Goal: Task Accomplishment & Management: Manage account settings

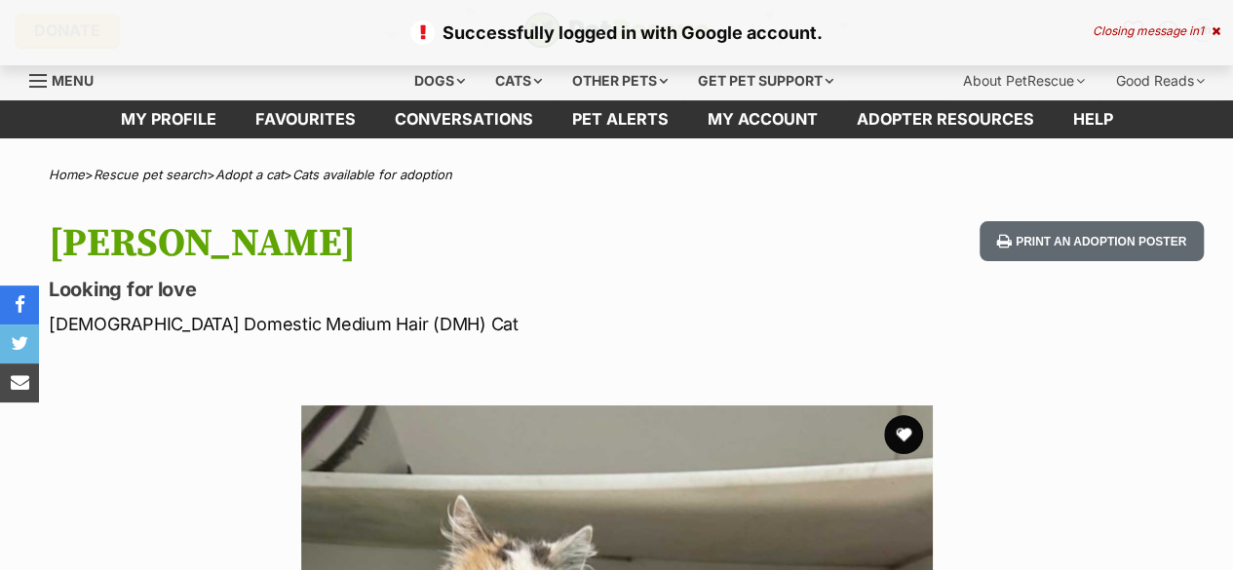
click at [1177, 36] on div "Closing message in 1" at bounding box center [1157, 31] width 128 height 14
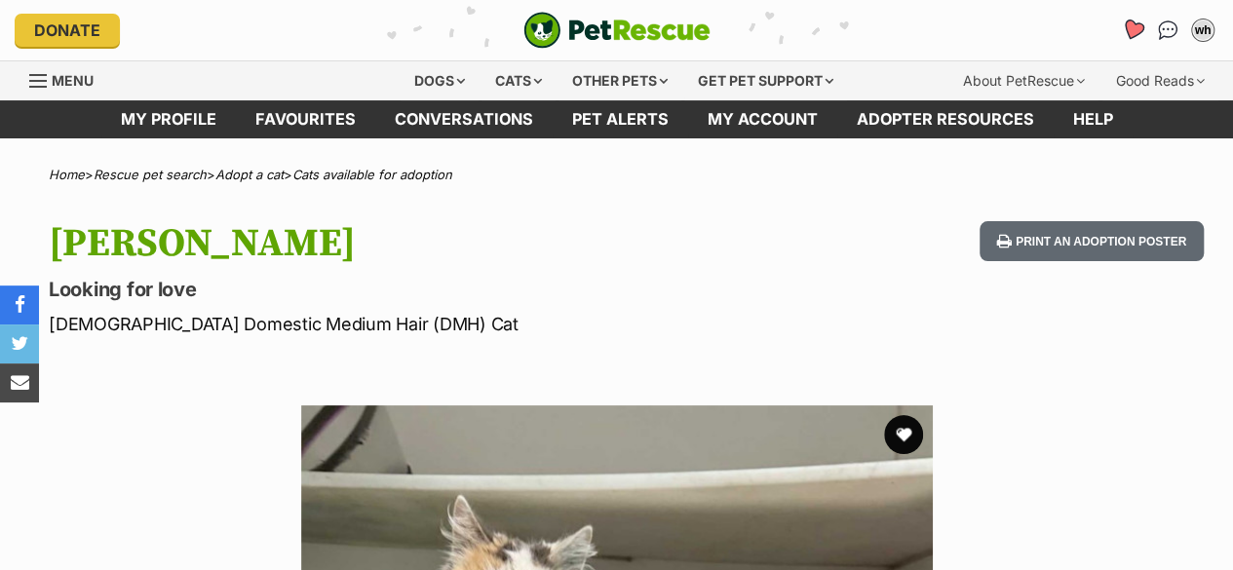
click at [1132, 32] on icon "Favourites" at bounding box center [1132, 30] width 23 height 22
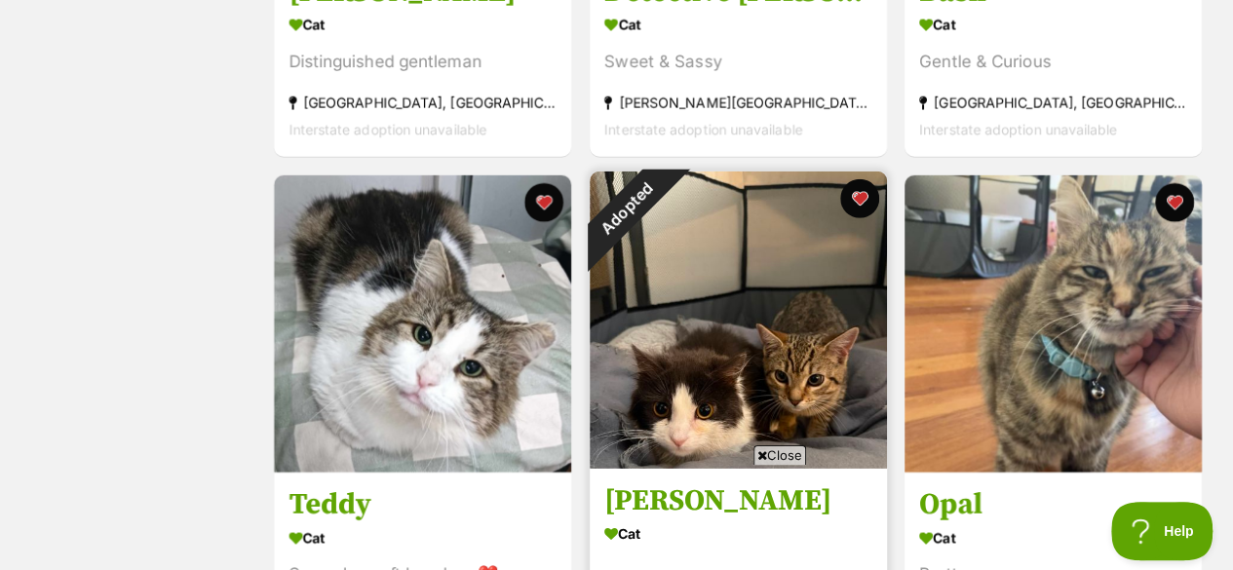
scroll to position [2781, 0]
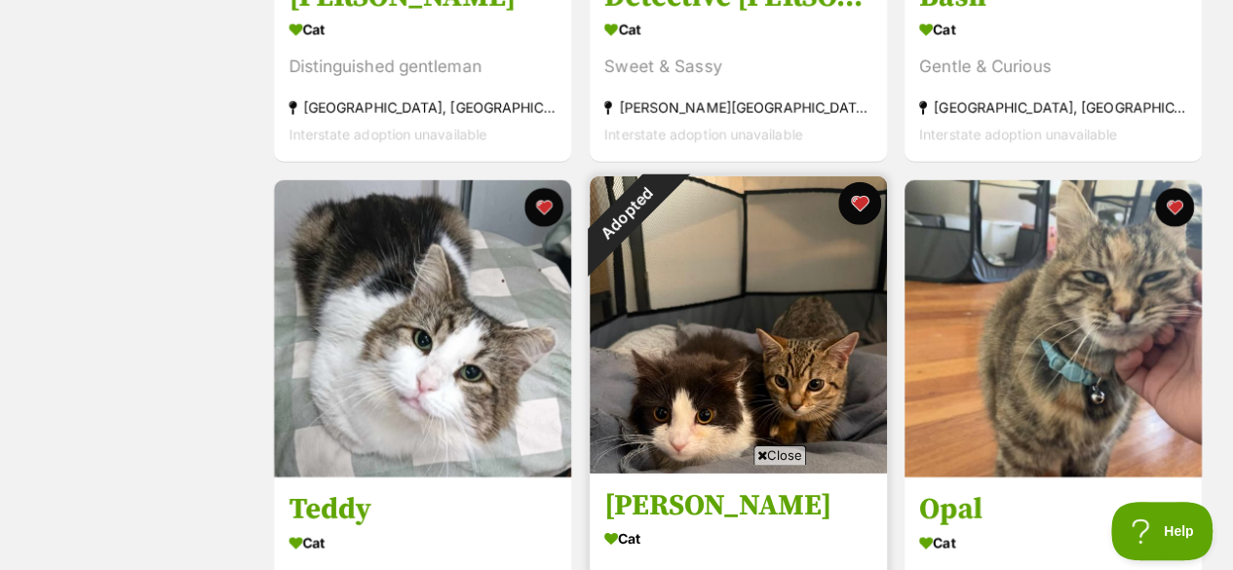
click at [860, 202] on button "favourite" at bounding box center [858, 203] width 43 height 43
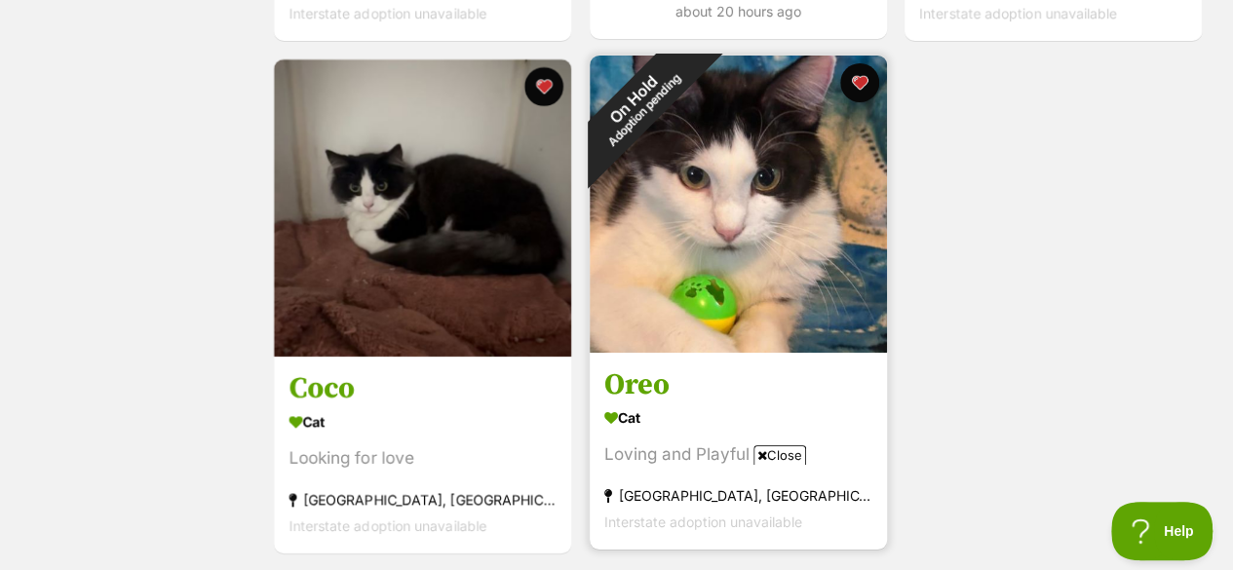
scroll to position [3468, 0]
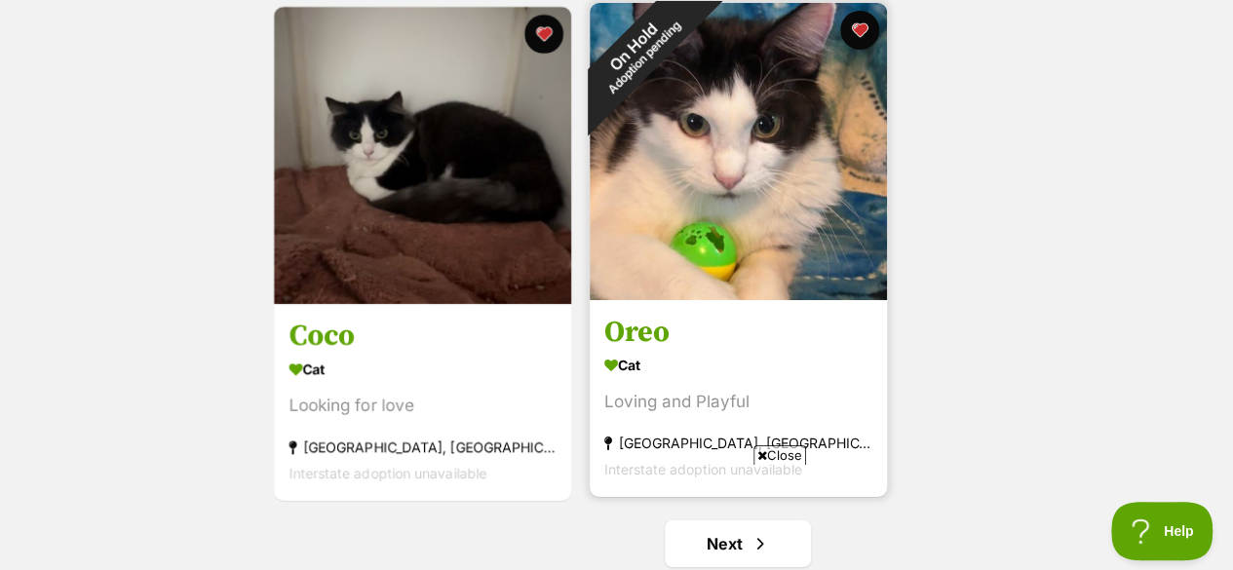
click at [745, 143] on img at bounding box center [738, 151] width 297 height 297
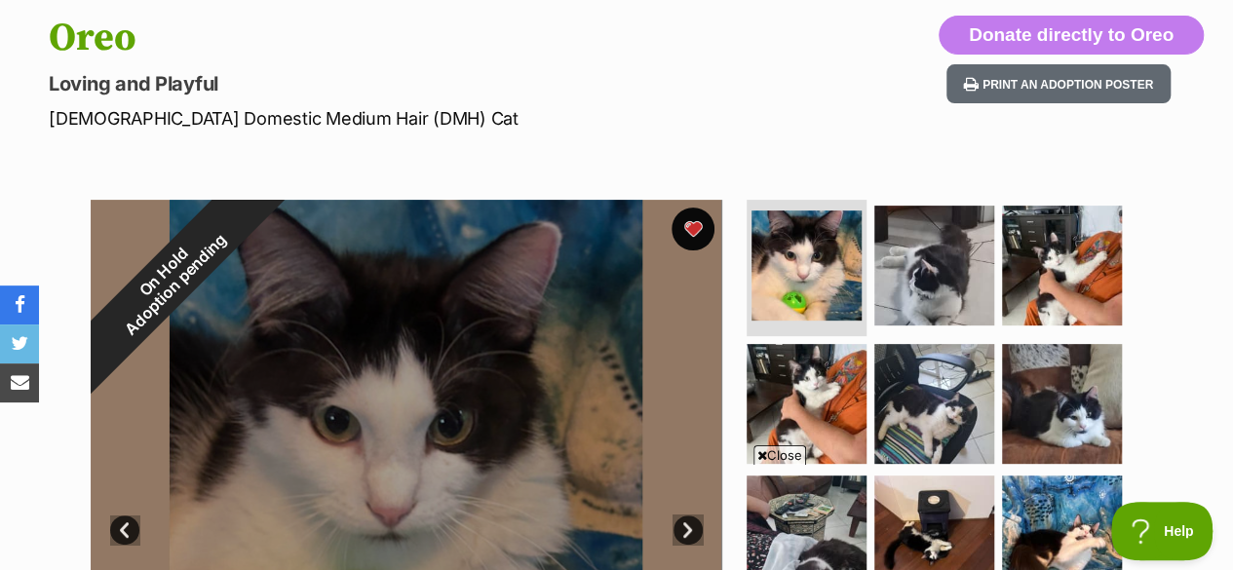
click at [683, 235] on button "favourite" at bounding box center [692, 229] width 43 height 43
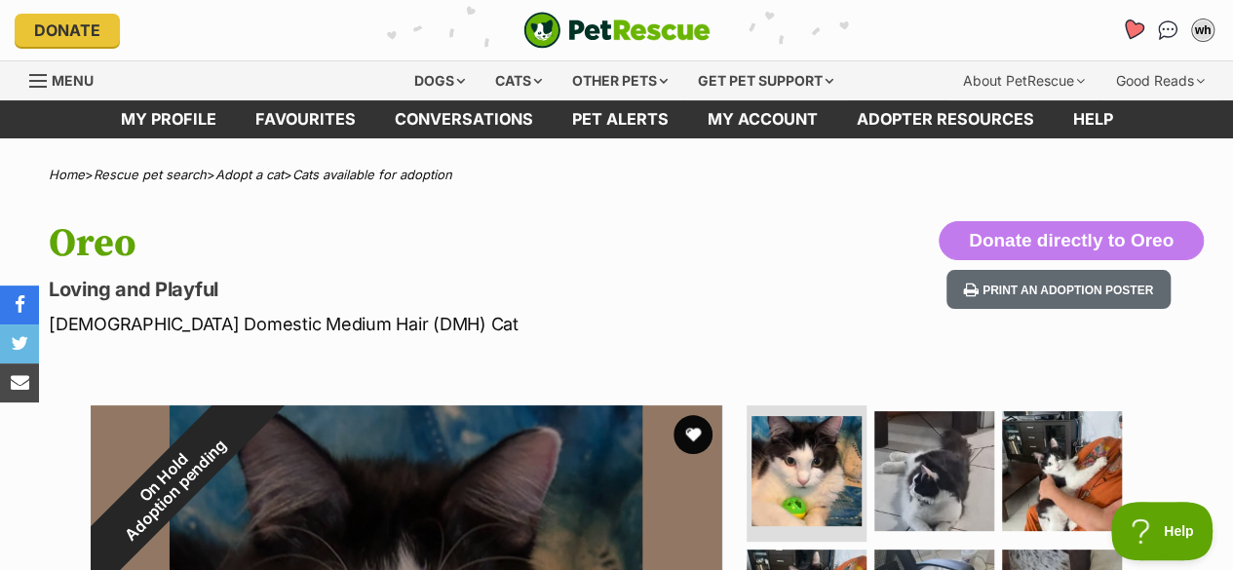
click at [1117, 29] on link "Favourites" at bounding box center [1133, 31] width 40 height 40
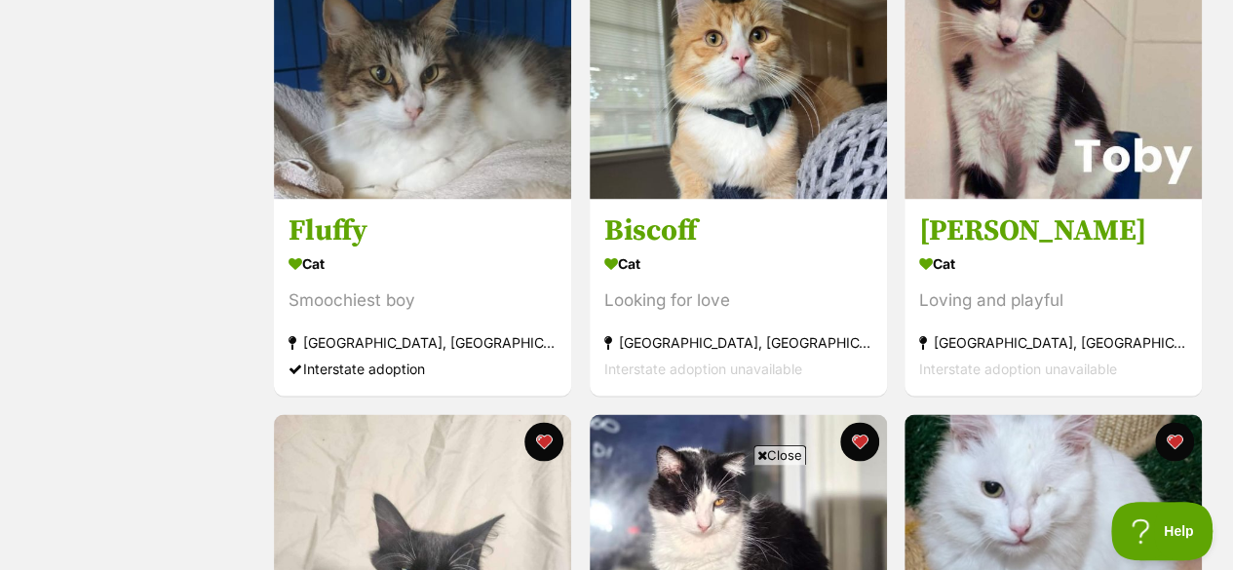
scroll to position [1510, 0]
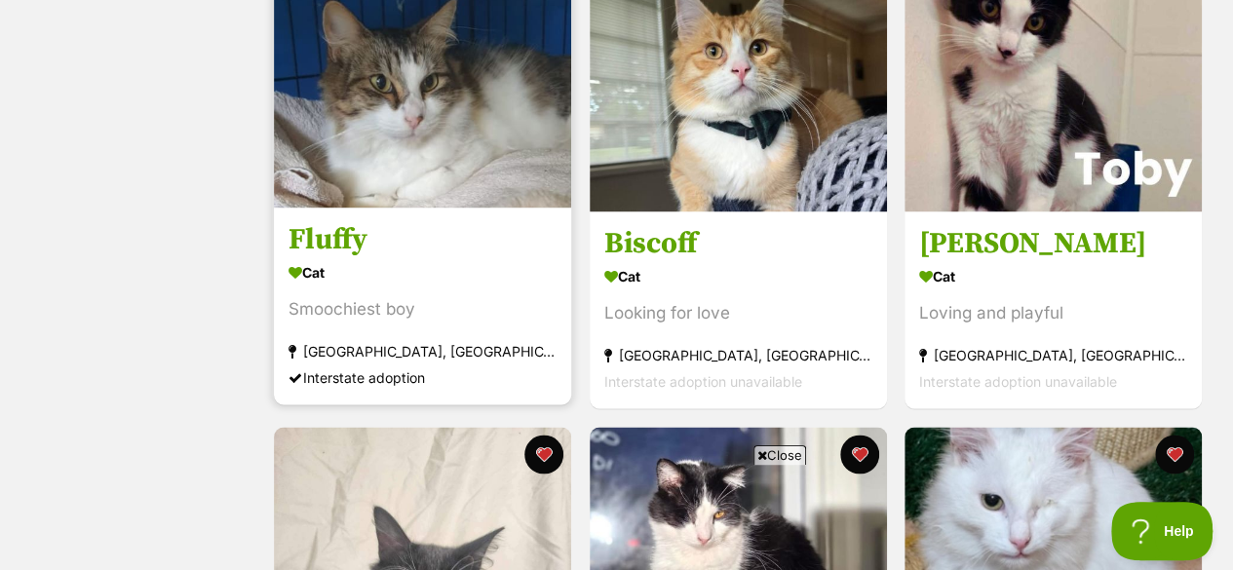
click at [426, 136] on img at bounding box center [422, 58] width 297 height 297
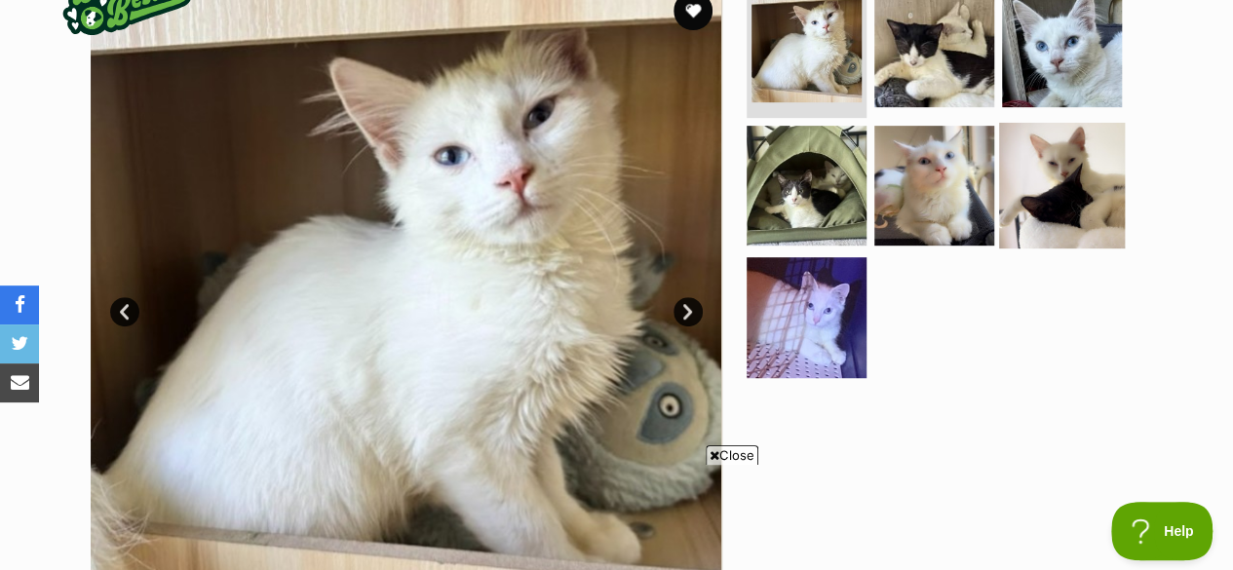
scroll to position [414, 0]
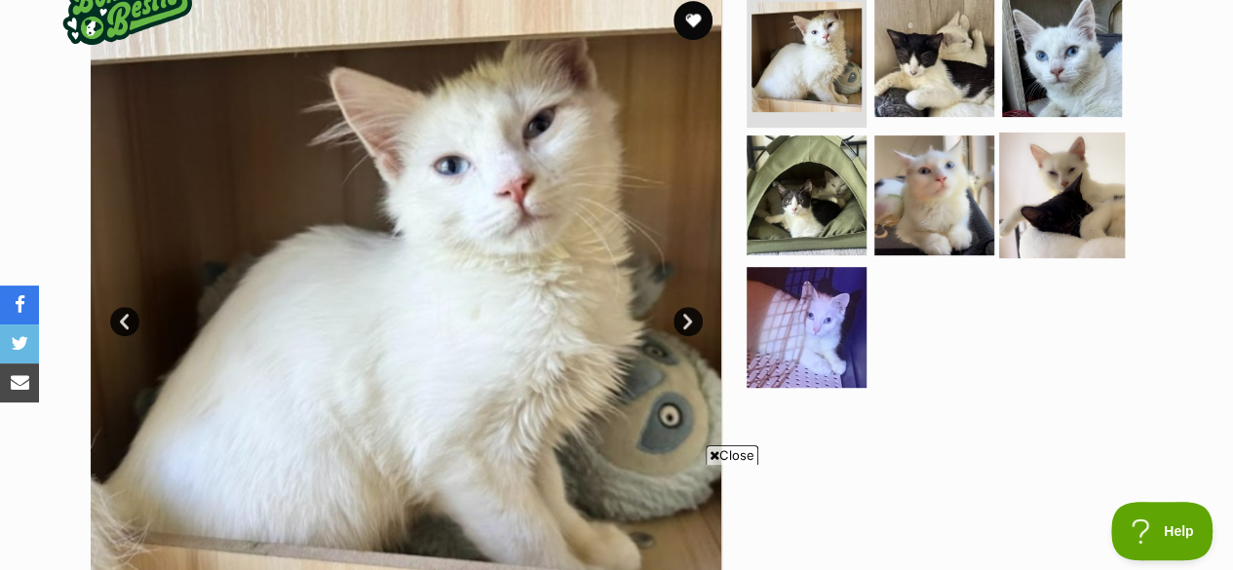
click at [1070, 180] on img at bounding box center [1062, 195] width 126 height 126
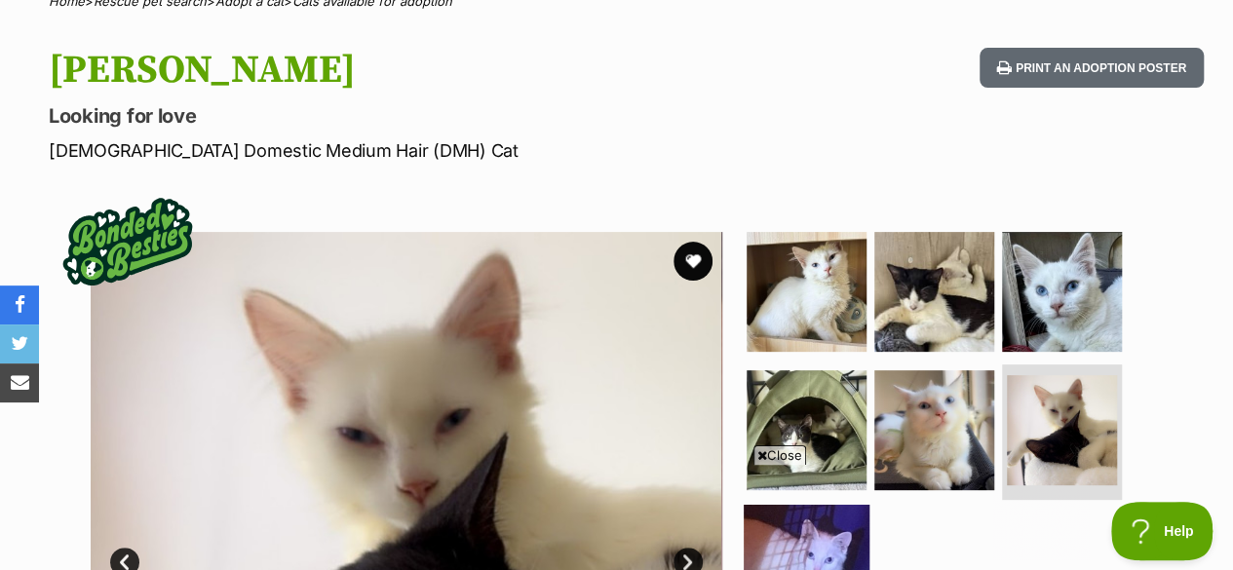
scroll to position [170, 0]
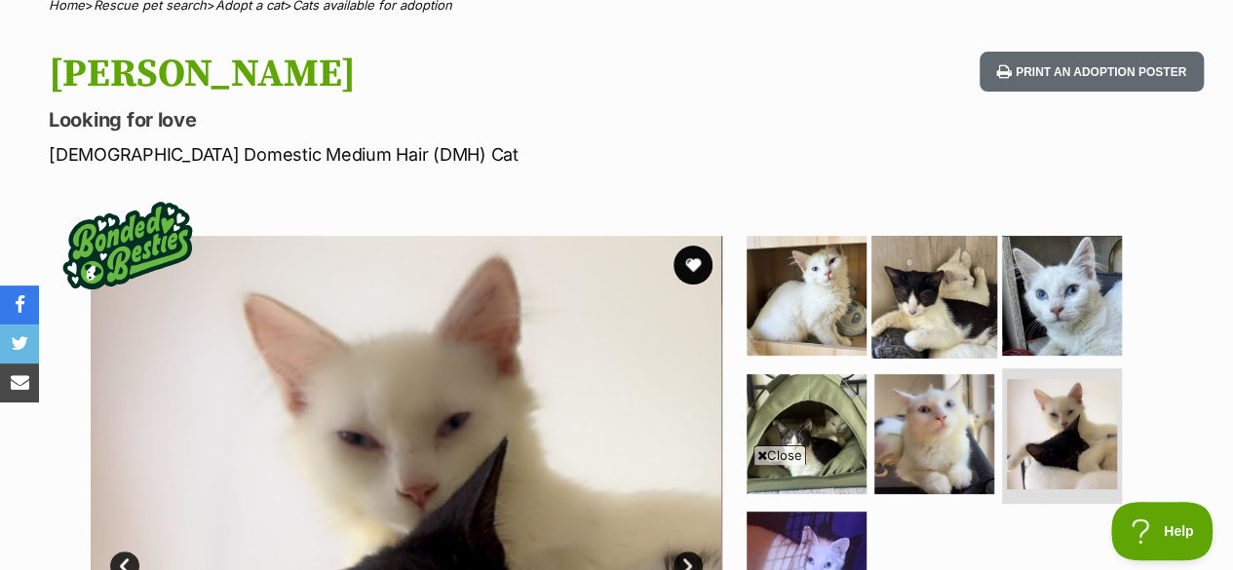
click at [939, 291] on img at bounding box center [934, 296] width 126 height 126
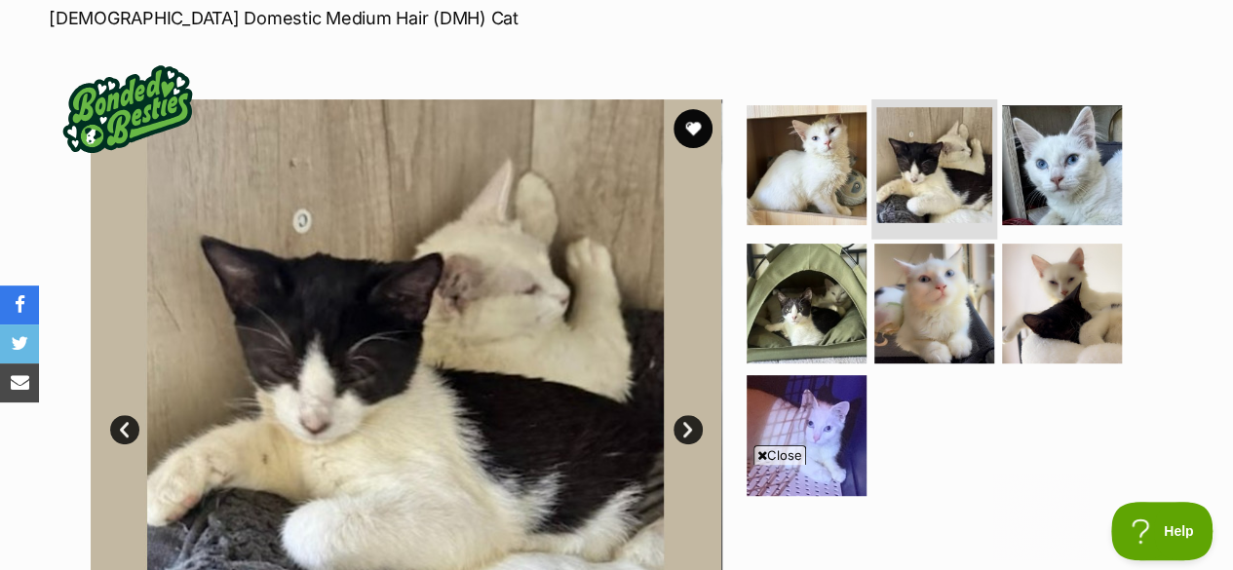
scroll to position [308, 0]
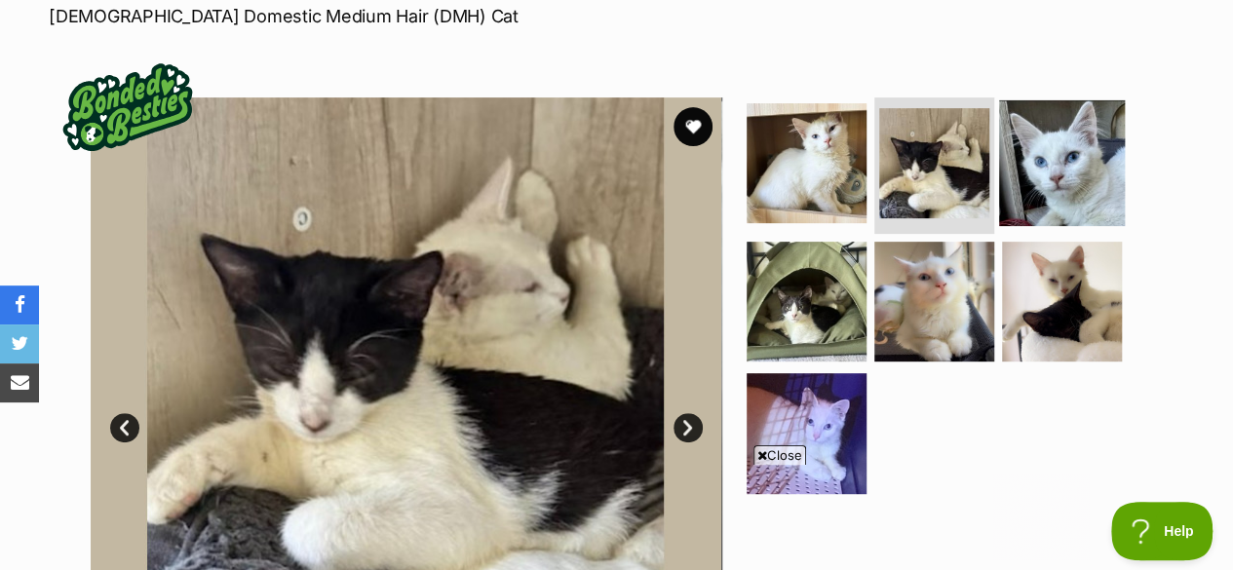
click at [1107, 218] on img at bounding box center [1062, 163] width 126 height 126
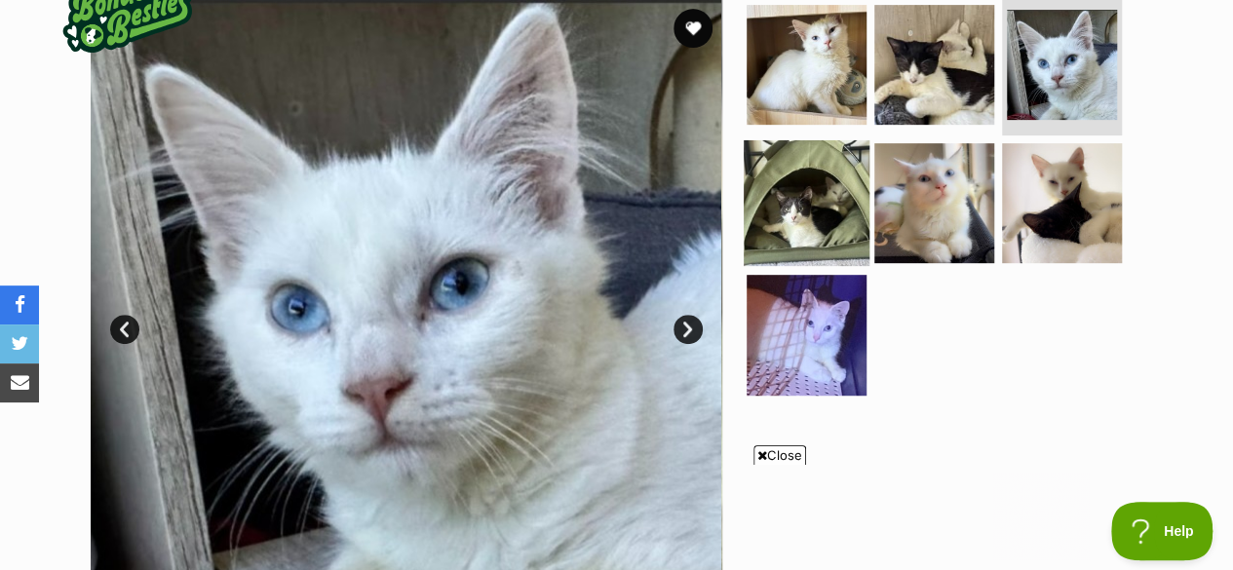
scroll to position [407, 0]
click at [842, 192] on img at bounding box center [807, 201] width 126 height 126
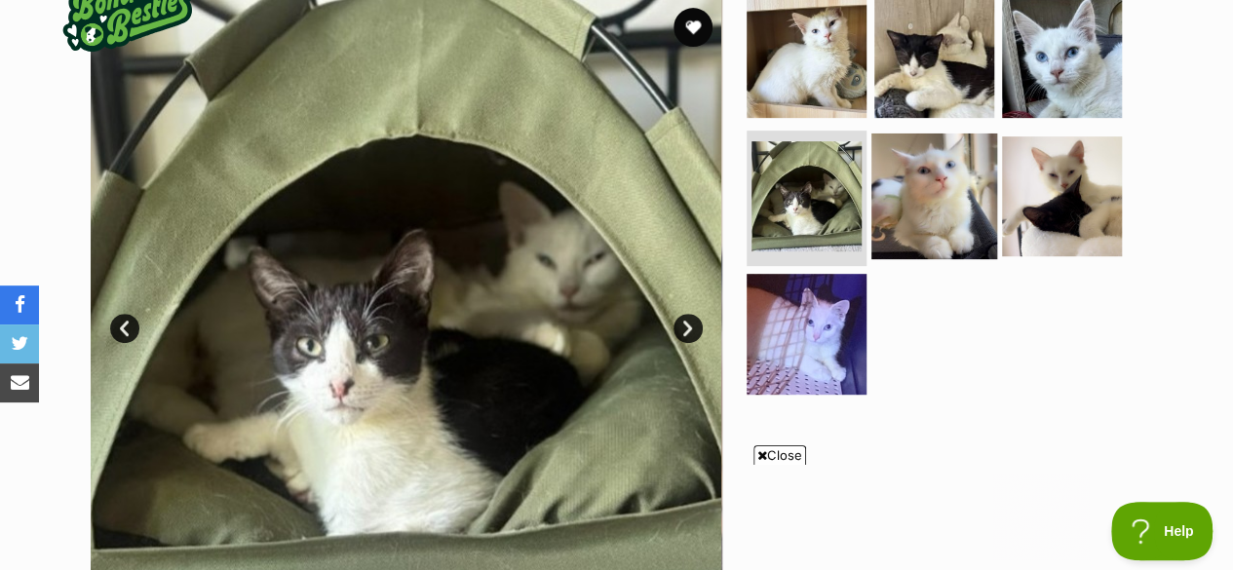
click at [974, 187] on img at bounding box center [934, 196] width 126 height 126
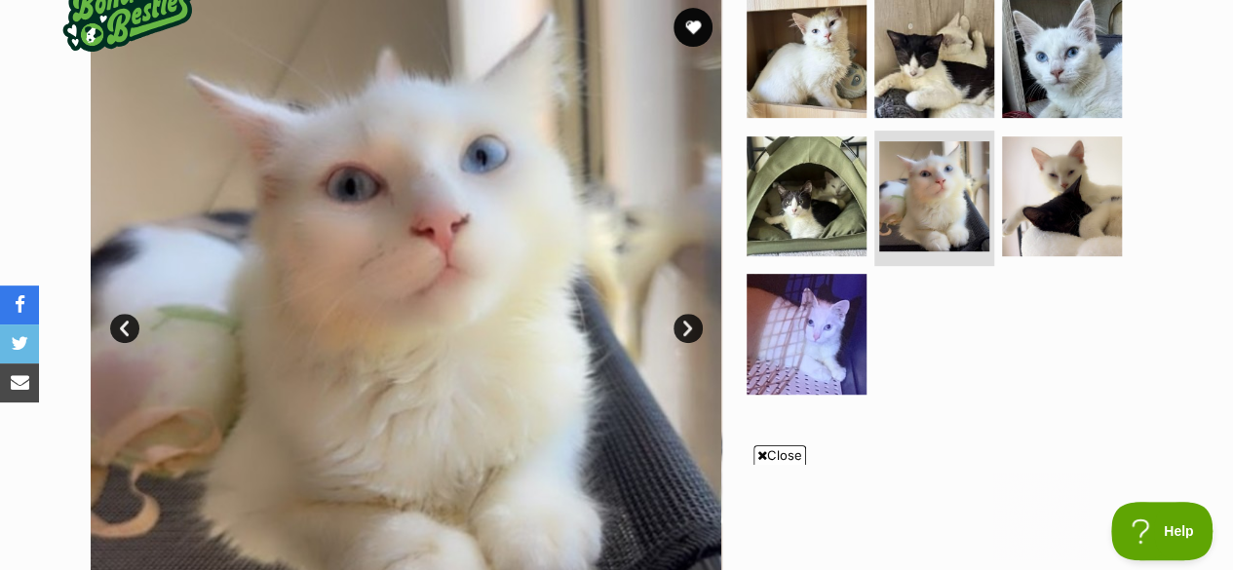
click at [1134, 155] on ul at bounding box center [943, 202] width 400 height 408
click at [1025, 230] on img at bounding box center [1062, 196] width 126 height 126
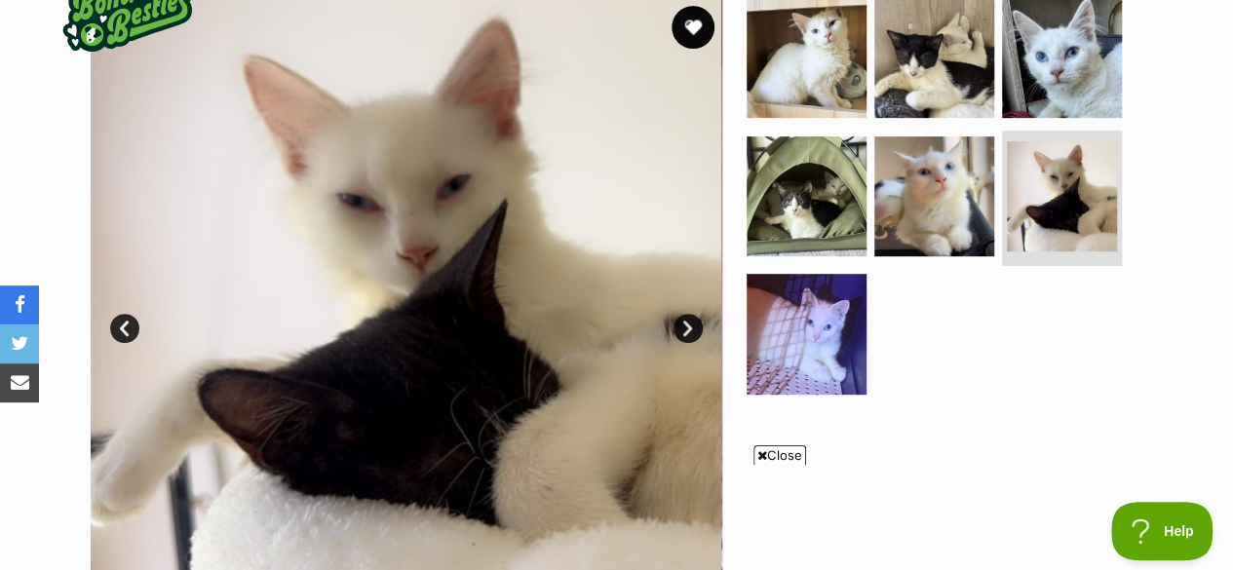
click at [692, 37] on button "favourite" at bounding box center [692, 27] width 43 height 43
